Goal: Browse casually

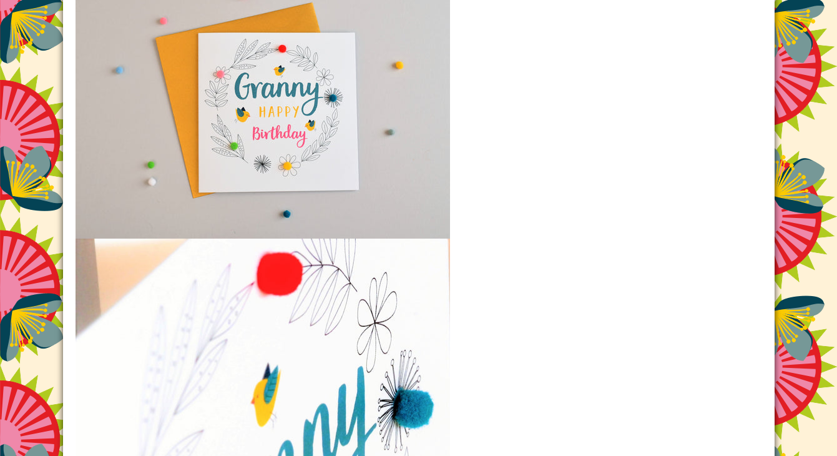
scroll to position [1368, 0]
